Goal: Information Seeking & Learning: Learn about a topic

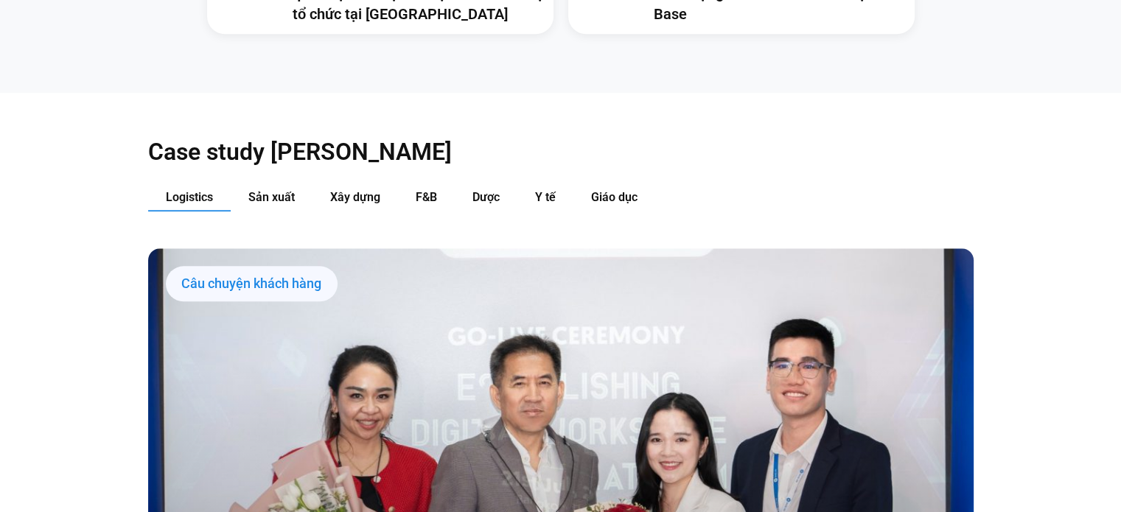
scroll to position [1489, 0]
click at [490, 191] on span "Dược" at bounding box center [485, 198] width 27 height 14
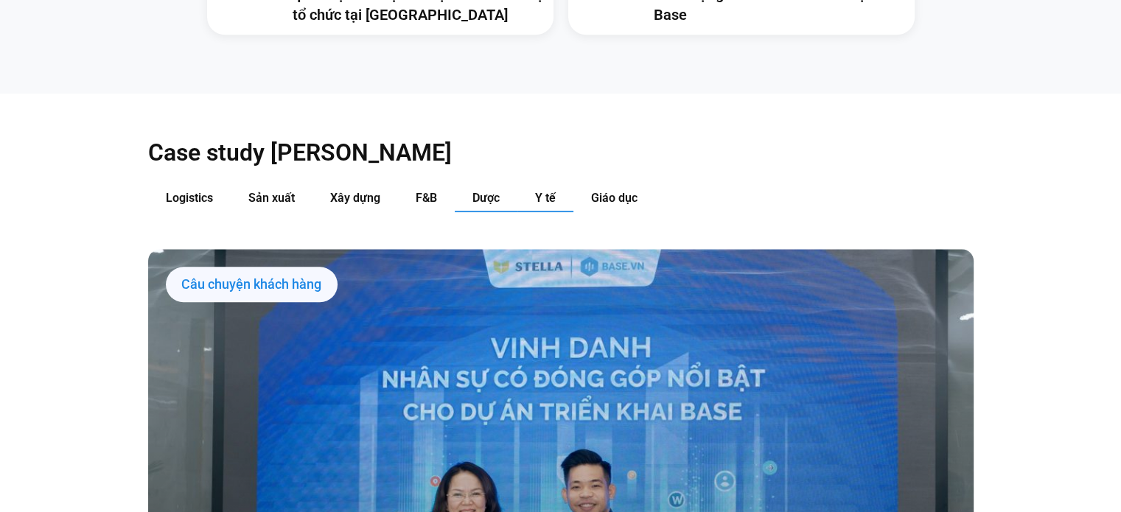
click at [547, 191] on span "Y tế" at bounding box center [545, 198] width 21 height 14
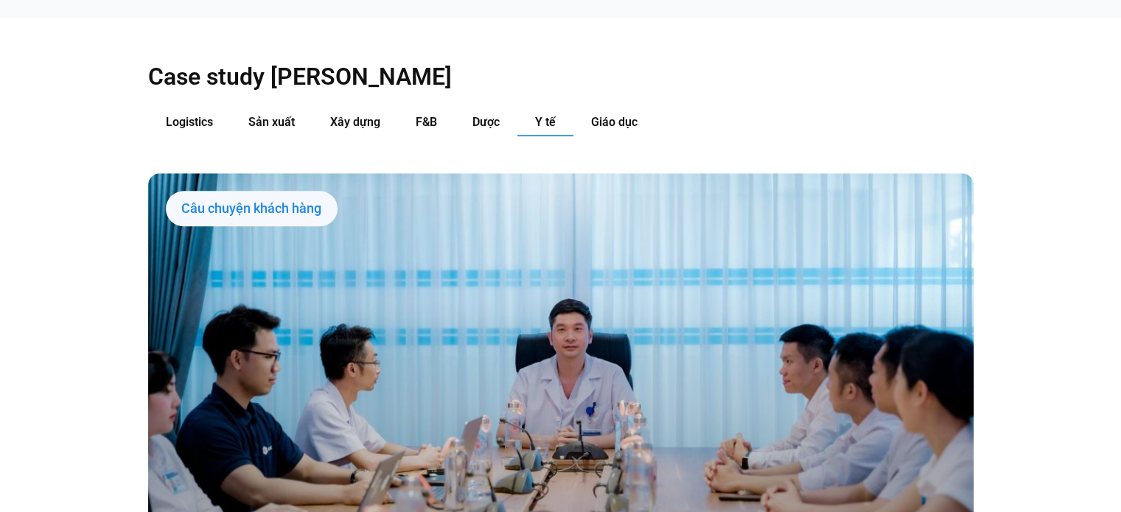
scroll to position [1571, 0]
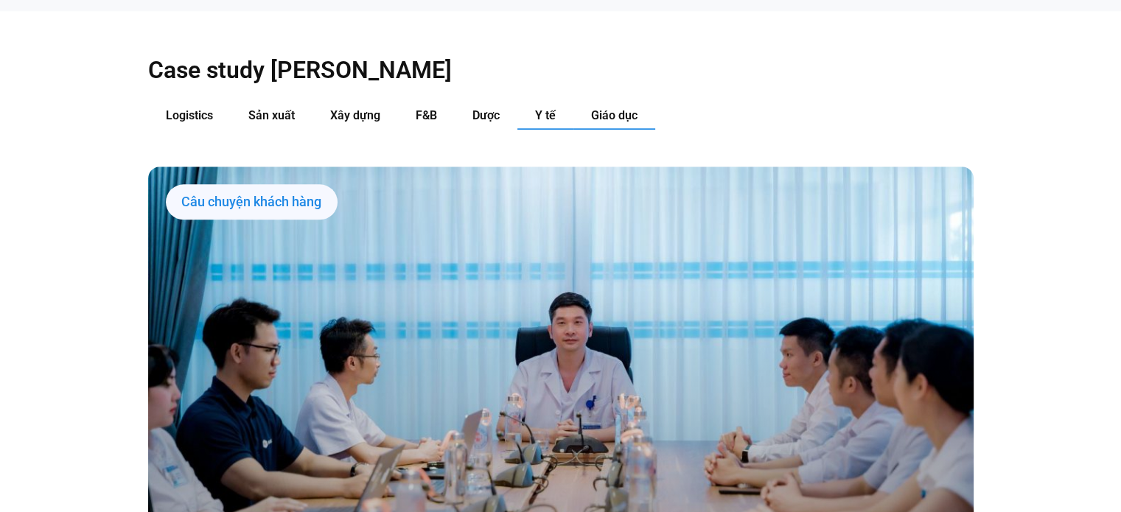
click at [606, 108] on span "Giáo dục" at bounding box center [614, 115] width 46 height 14
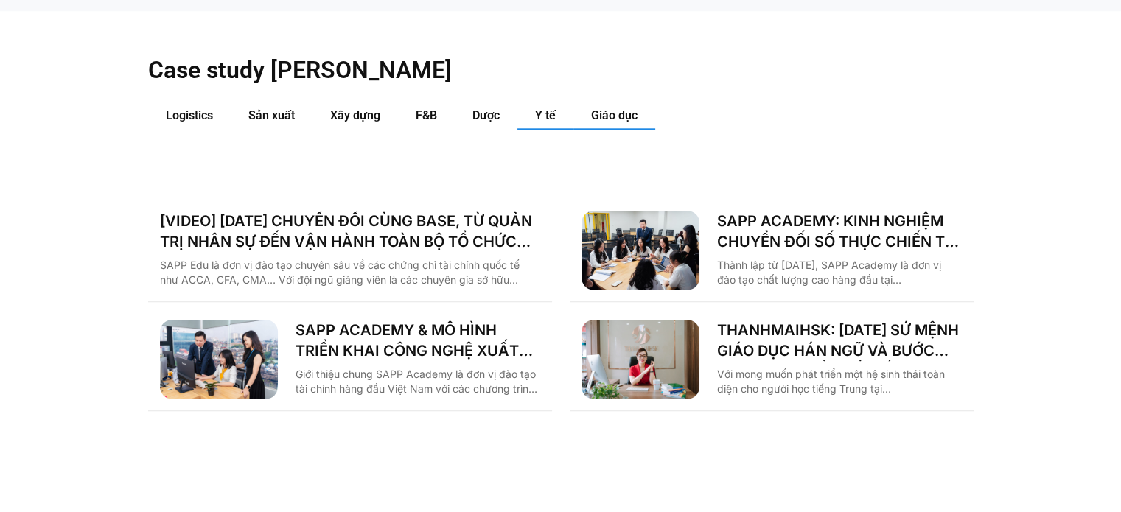
click at [552, 108] on span "Y tế" at bounding box center [545, 115] width 21 height 14
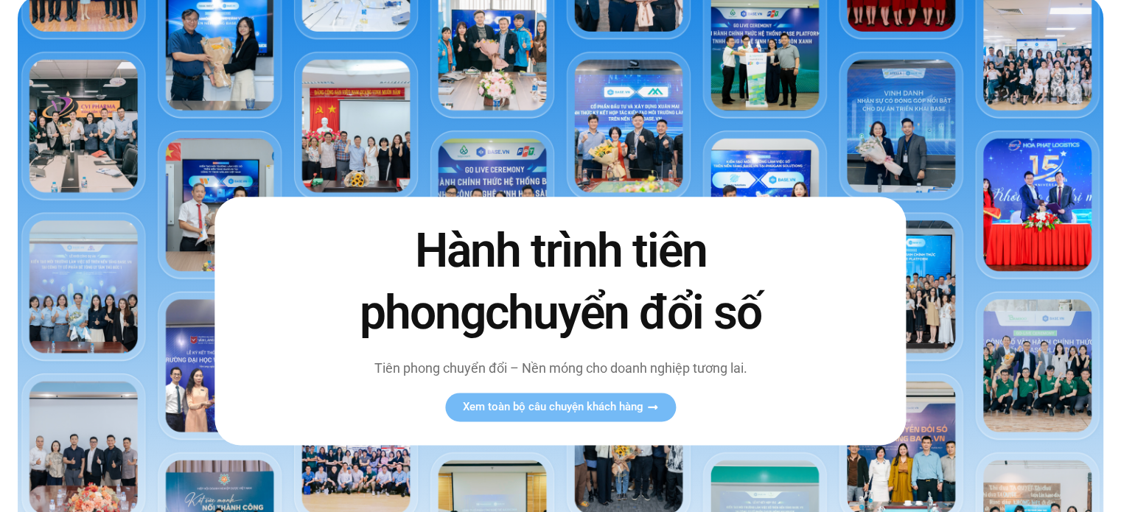
scroll to position [0, 0]
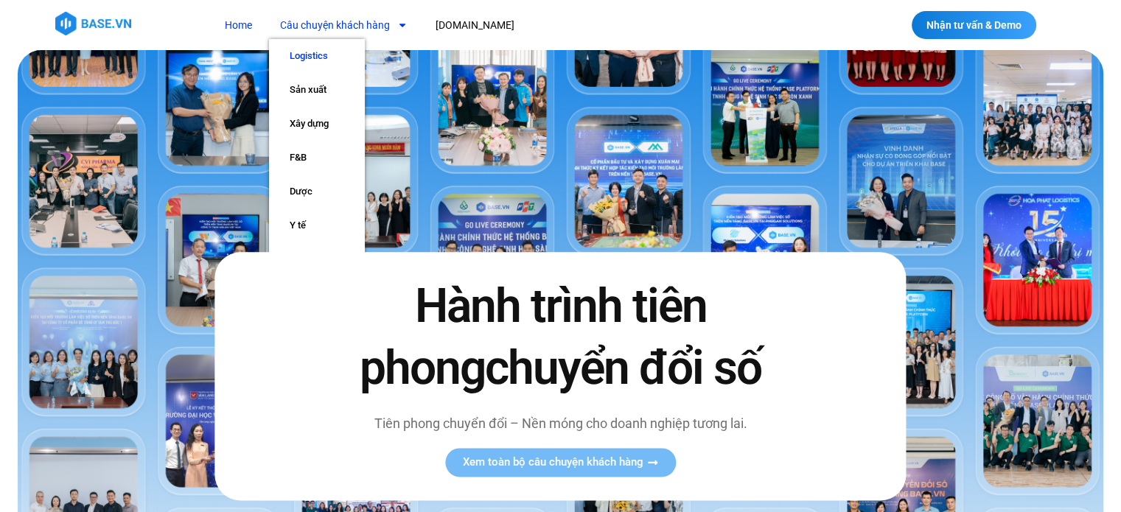
click at [292, 55] on link "Logistics" at bounding box center [317, 56] width 96 height 34
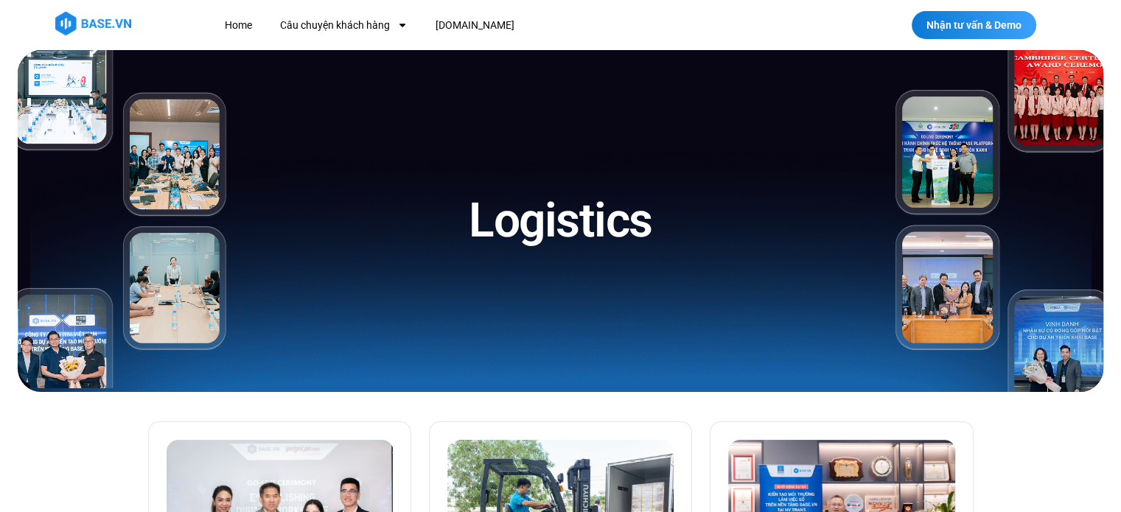
click at [127, 26] on img at bounding box center [93, 24] width 76 height 24
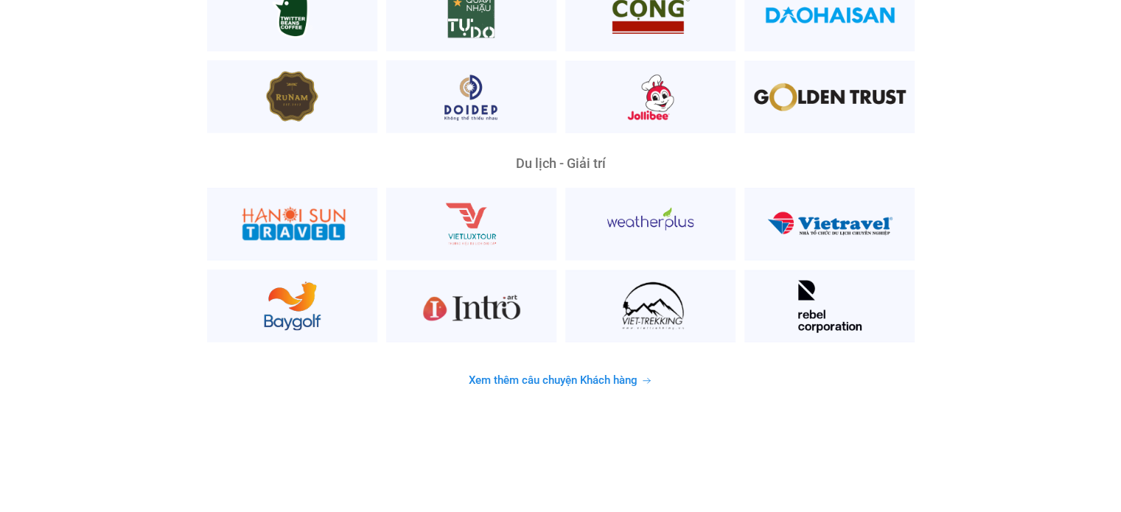
scroll to position [3833, 0]
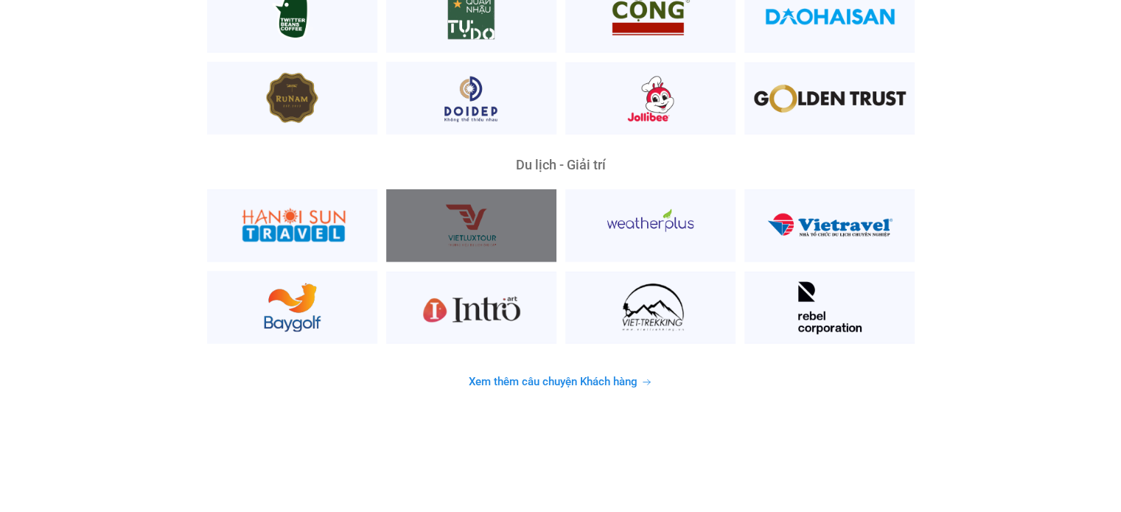
click at [492, 201] on div at bounding box center [471, 225] width 170 height 73
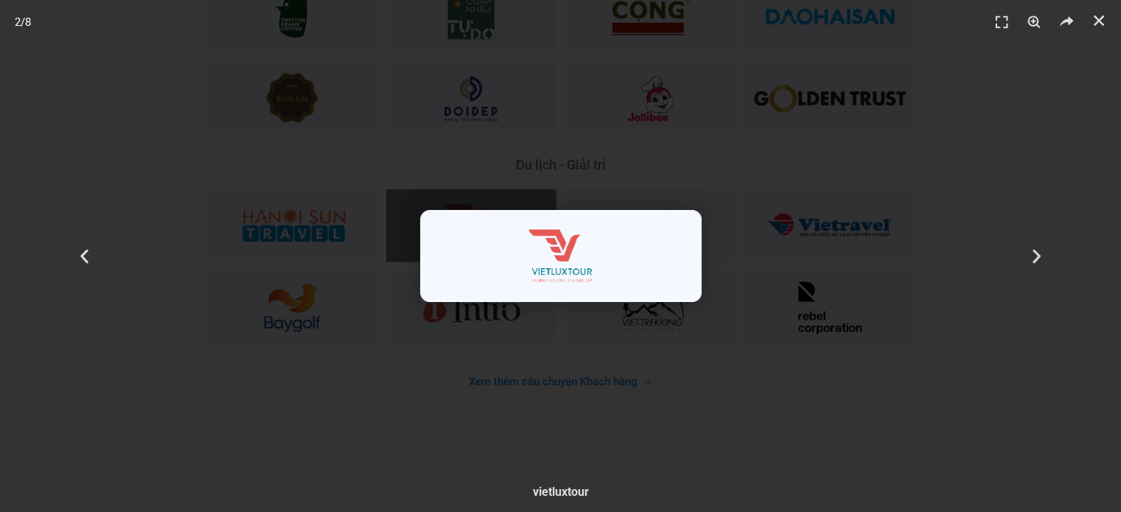
click at [427, 374] on div "2 / 8" at bounding box center [560, 256] width 1017 height 409
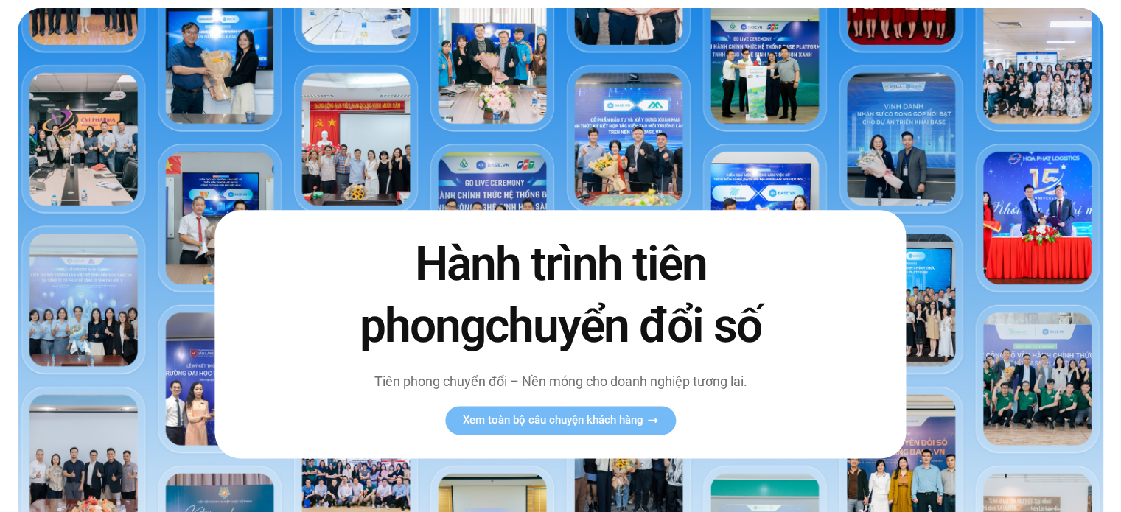
scroll to position [0, 0]
